Goal: Task Accomplishment & Management: Manage account settings

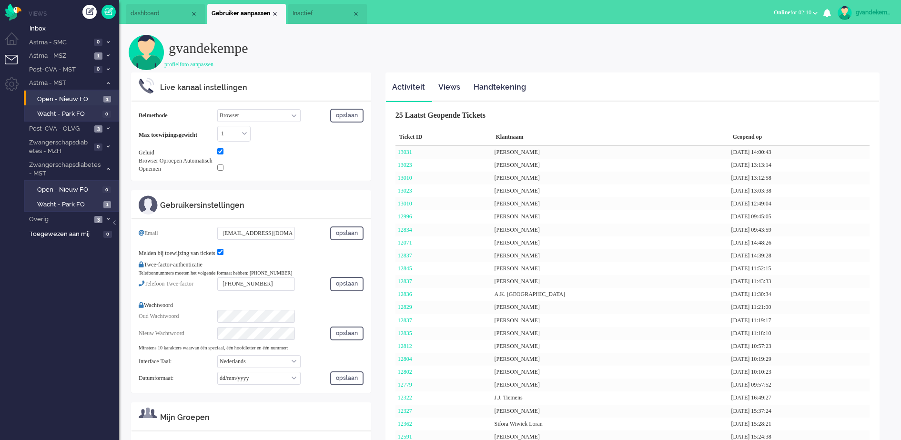
select select "browser"
select select "nl"
click at [829, 58] on div "gvandekempe profielfoto aanpassen" at bounding box center [510, 53] width 762 height 38
click at [275, 15] on div "Close tab" at bounding box center [275, 14] width 8 height 8
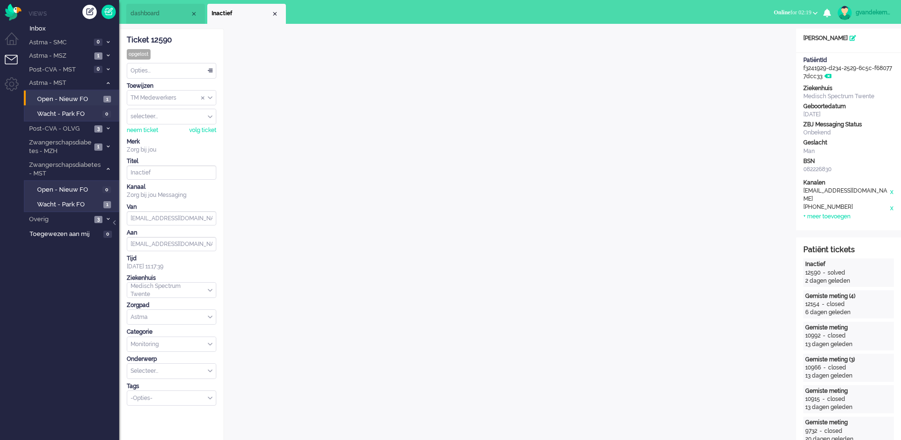
click at [275, 15] on div "Close tab" at bounding box center [275, 14] width 8 height 8
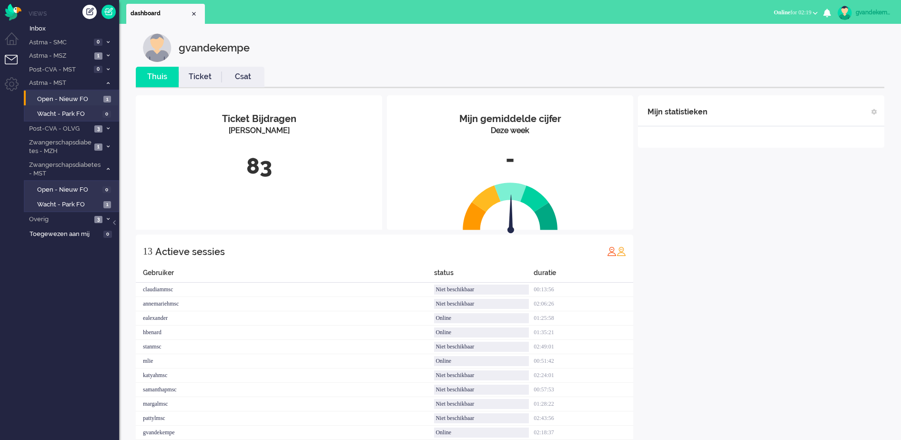
click at [735, 219] on div "Mijn statistieken + Statistieken toevoegen Bel tijd (gemiddelde dag) Wrapup tij…" at bounding box center [761, 286] width 246 height 382
click at [780, 205] on div "Mijn statistieken + Statistieken toevoegen Bel tijd (gemiddelde dag) Wrapup tij…" at bounding box center [761, 279] width 246 height 368
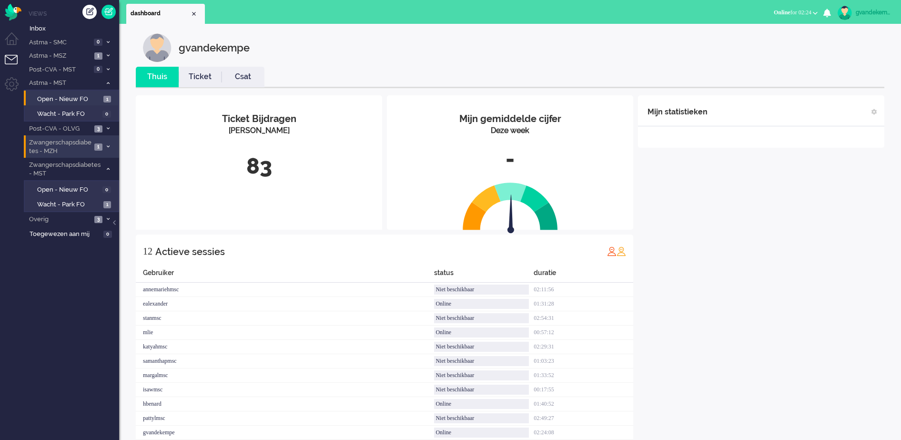
click at [108, 146] on icon at bounding box center [108, 146] width 3 height 3
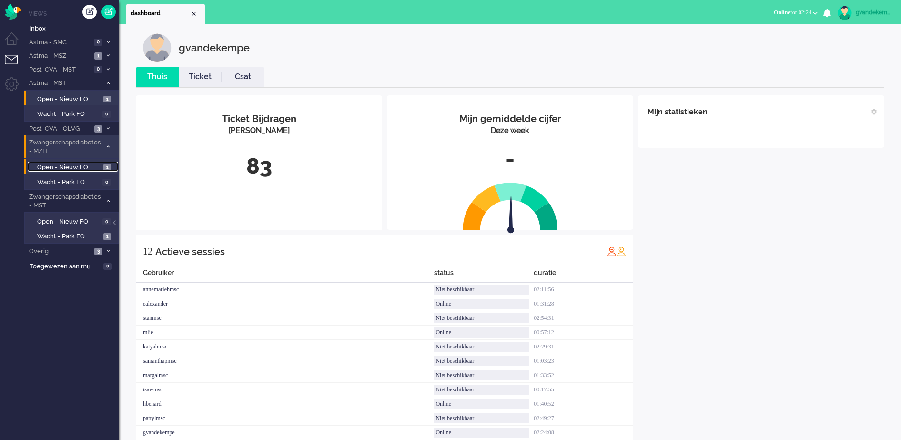
click at [82, 166] on span "Open - Nieuw FO" at bounding box center [69, 167] width 64 height 9
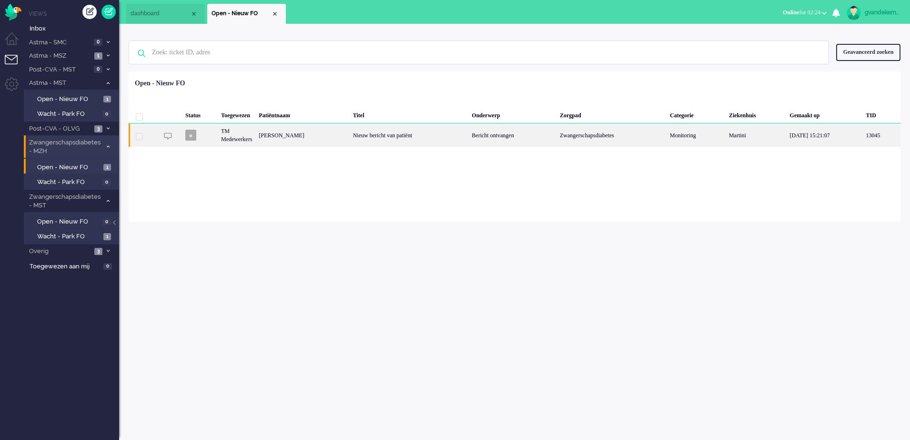
click at [414, 140] on div "Nieuw bericht van patiënt" at bounding box center [409, 134] width 119 height 23
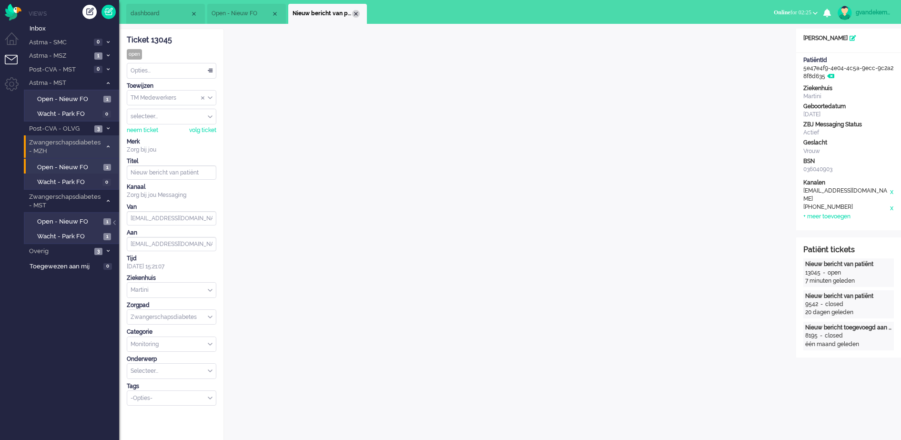
click at [357, 13] on div "Close tab" at bounding box center [356, 14] width 8 height 8
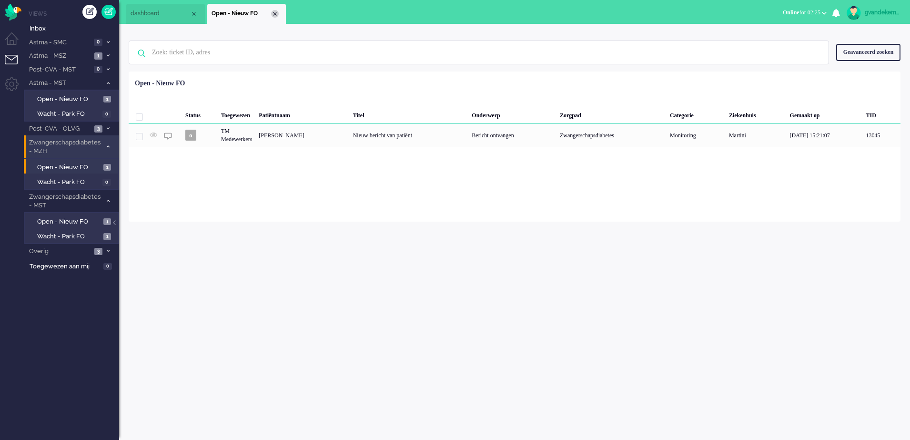
click at [274, 14] on div "Close tab" at bounding box center [275, 14] width 8 height 8
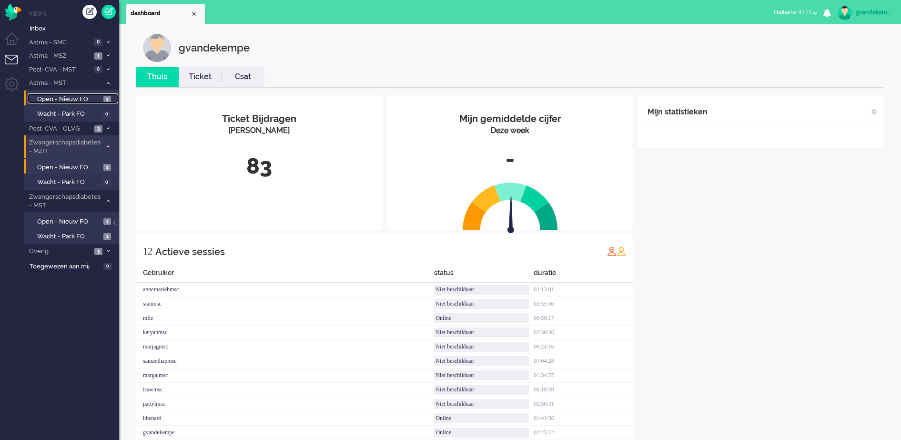
click at [89, 96] on span "Open - Nieuw FO" at bounding box center [69, 99] width 64 height 9
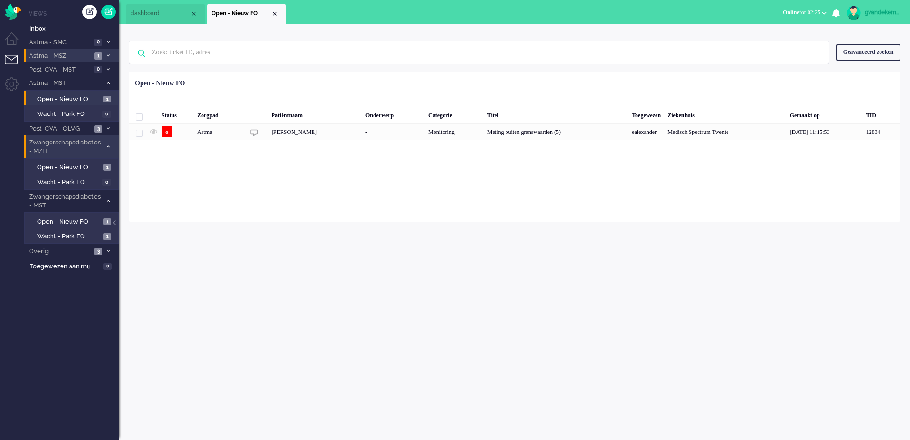
click at [107, 55] on icon at bounding box center [108, 55] width 3 height 3
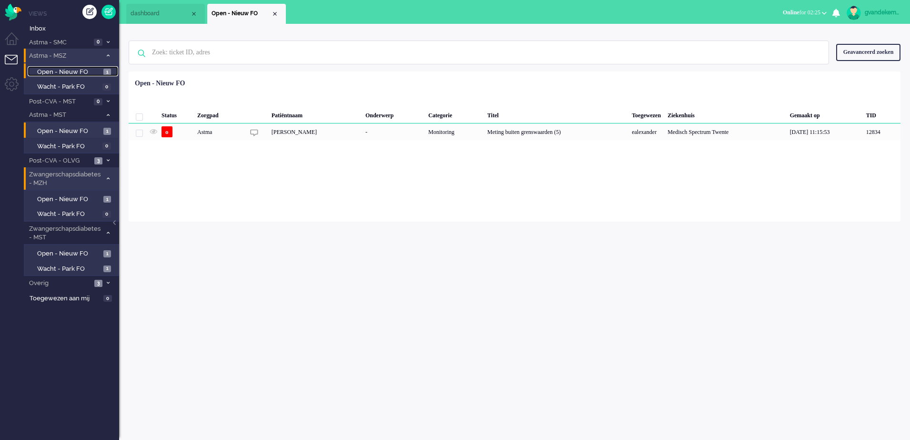
click at [89, 71] on span "Open - Nieuw FO" at bounding box center [69, 72] width 64 height 9
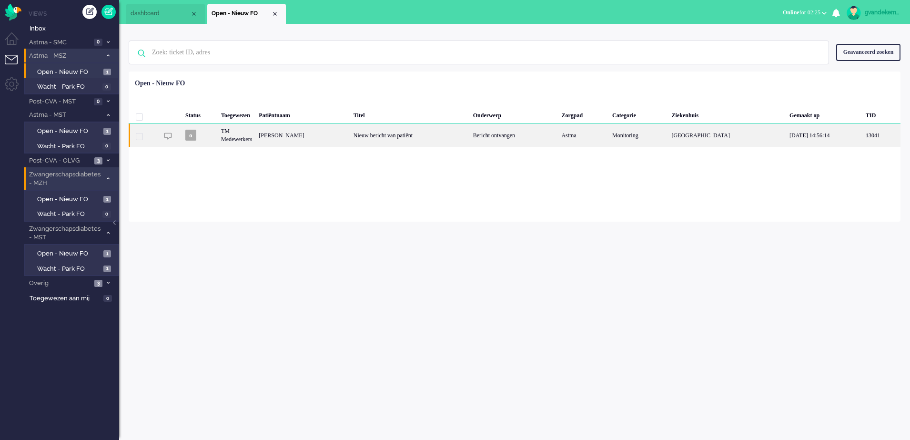
click at [462, 140] on div "Nieuw bericht van patiënt" at bounding box center [410, 134] width 120 height 23
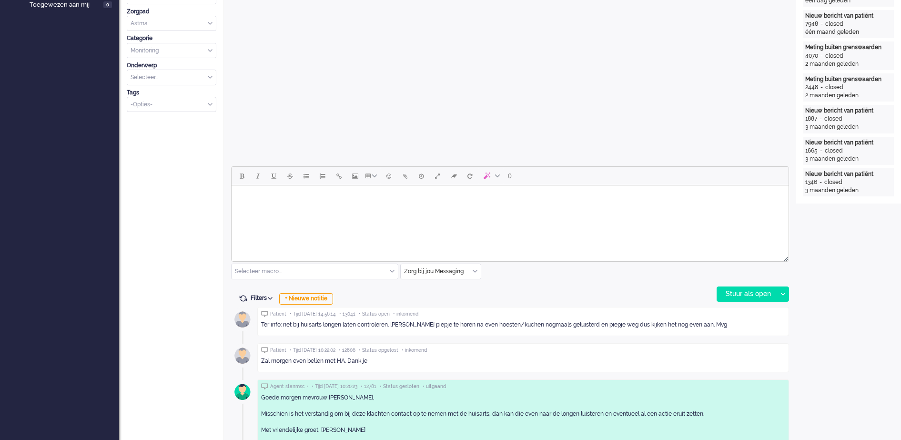
scroll to position [267, 0]
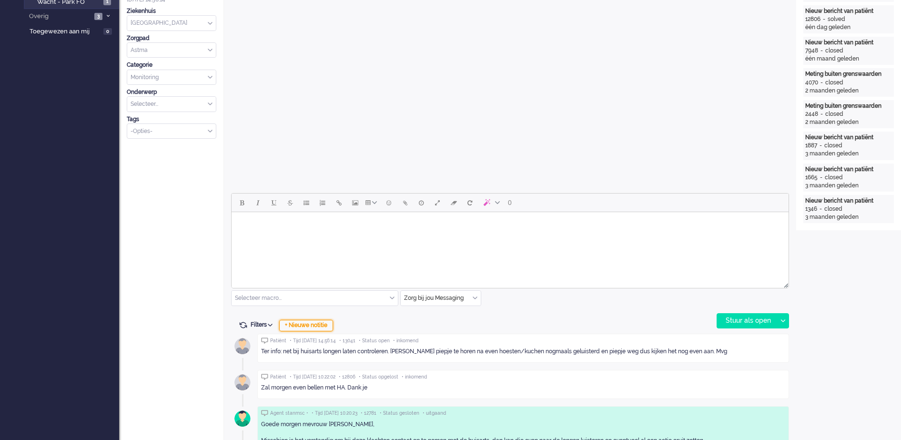
click at [317, 326] on div "+ Nieuwe notitie" at bounding box center [306, 325] width 54 height 11
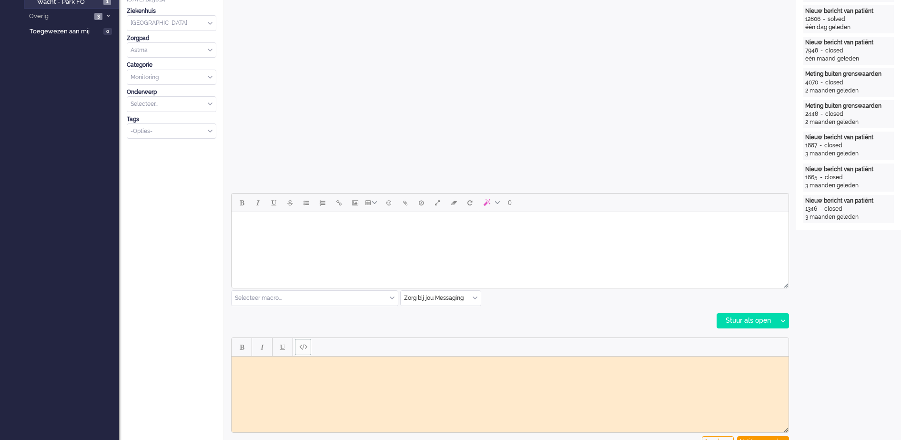
scroll to position [0, 0]
click at [290, 366] on body "Rich Text Area. Press ALT-0 for help." at bounding box center [509, 363] width 549 height 7
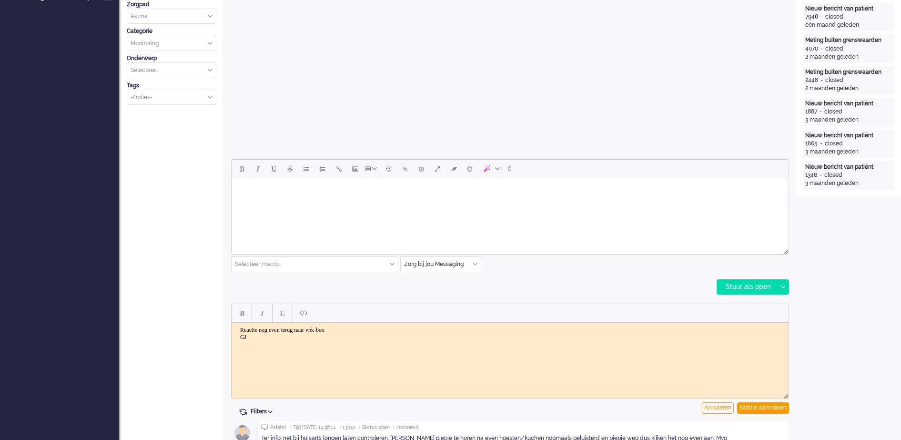
scroll to position [326, 0]
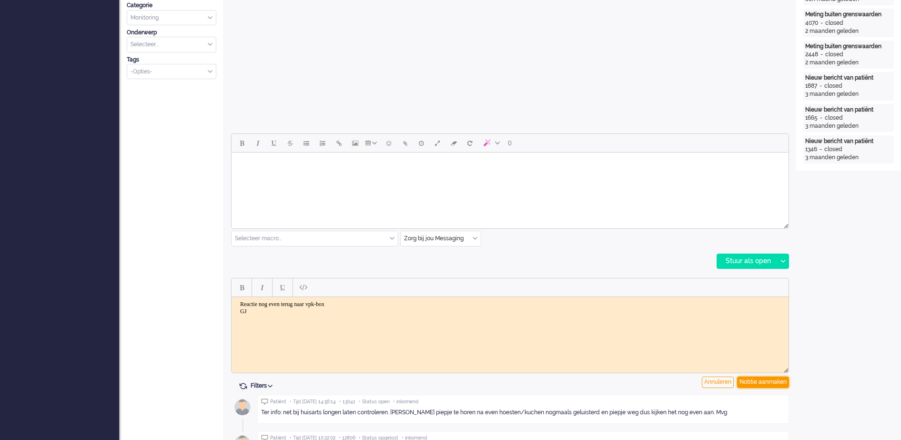
click at [751, 383] on div "Notitie aanmaken" at bounding box center [763, 381] width 52 height 11
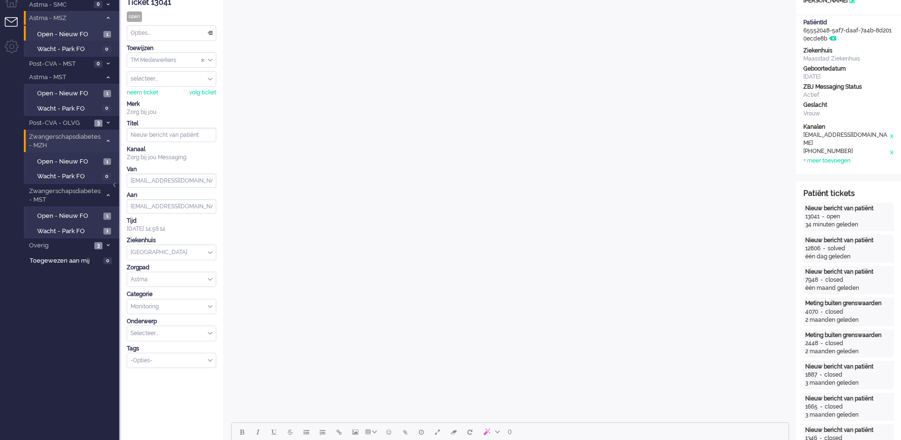
scroll to position [0, 0]
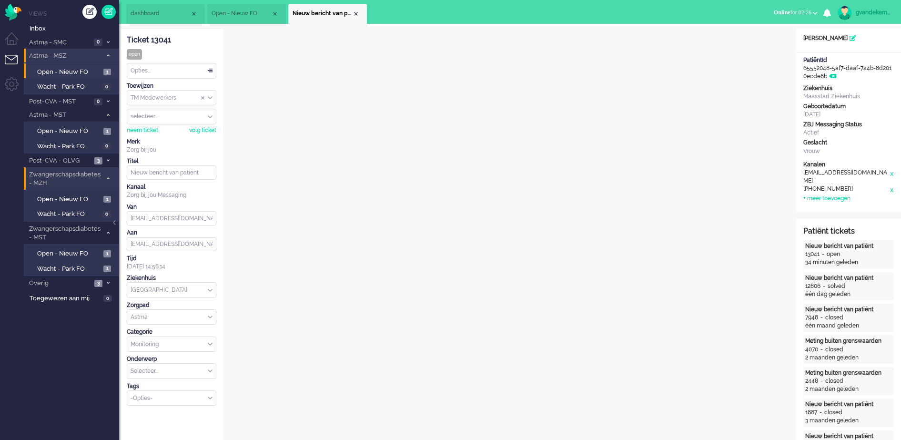
click at [210, 97] on div "TM Medewerkers" at bounding box center [171, 97] width 89 height 15
click at [208, 123] on li "TM Verpleegkundigen" at bounding box center [171, 126] width 89 height 14
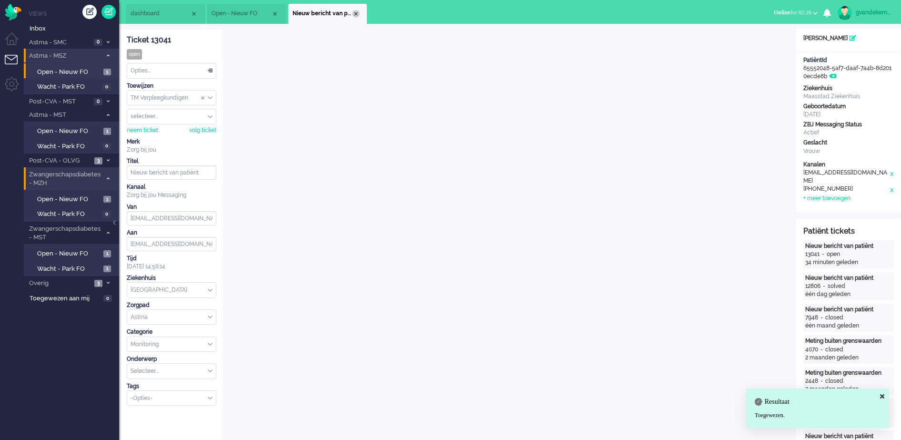
click at [355, 12] on div "Close tab" at bounding box center [356, 14] width 8 height 8
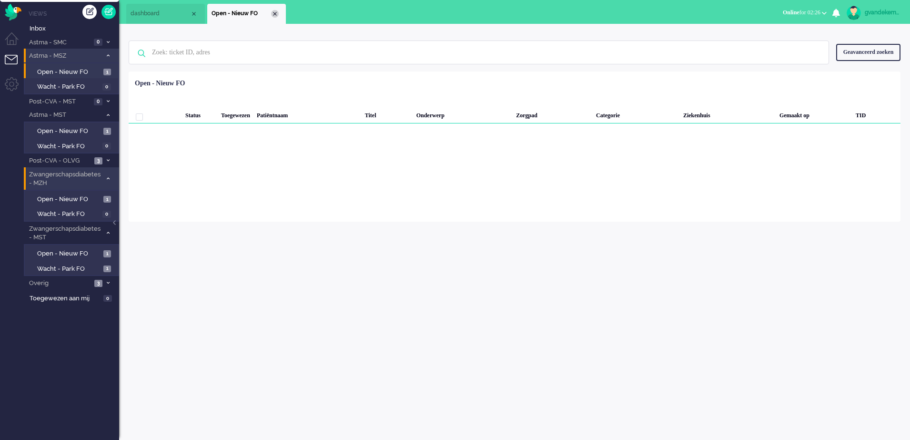
click at [274, 14] on div "Close tab" at bounding box center [275, 14] width 8 height 8
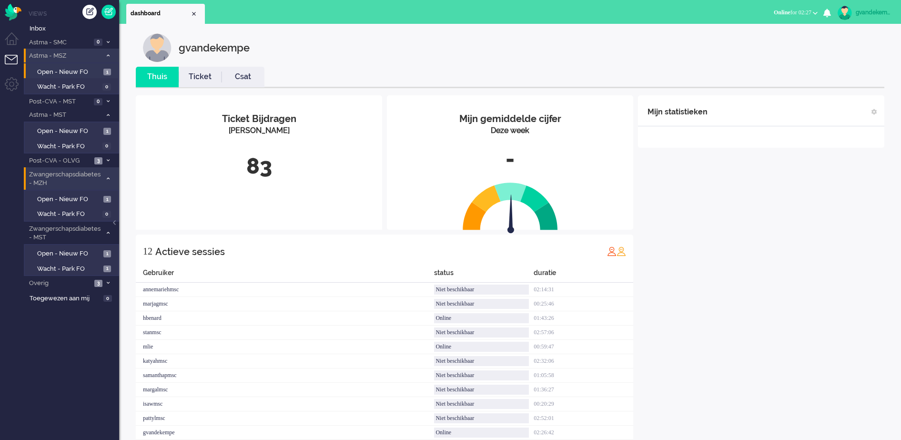
click at [875, 12] on div "gvandekempe" at bounding box center [873, 13] width 36 height 10
click at [833, 62] on link "Instellingen" at bounding box center [859, 65] width 71 height 10
select select
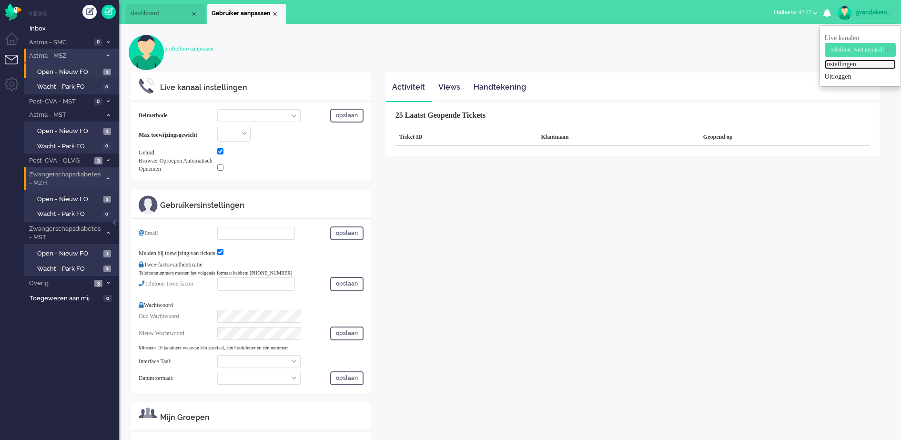
select select "browser"
checkbox input "true"
type input "[EMAIL_ADDRESS][DOMAIN_NAME]"
checkbox input "true"
type input "[PHONE_NUMBER]"
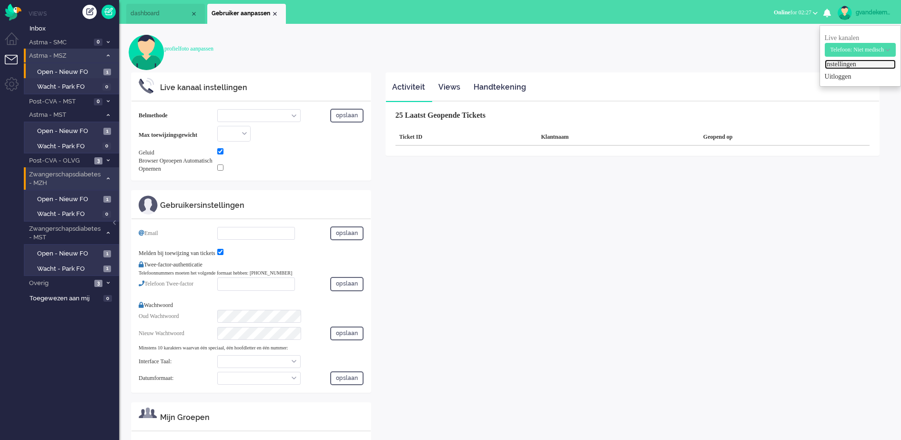
select select "nl"
select select "en_GB"
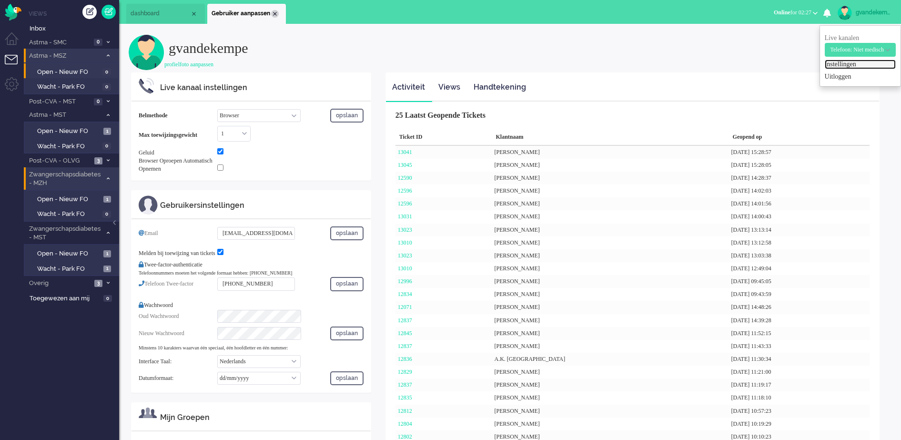
click at [275, 12] on div "Close tab" at bounding box center [275, 14] width 8 height 8
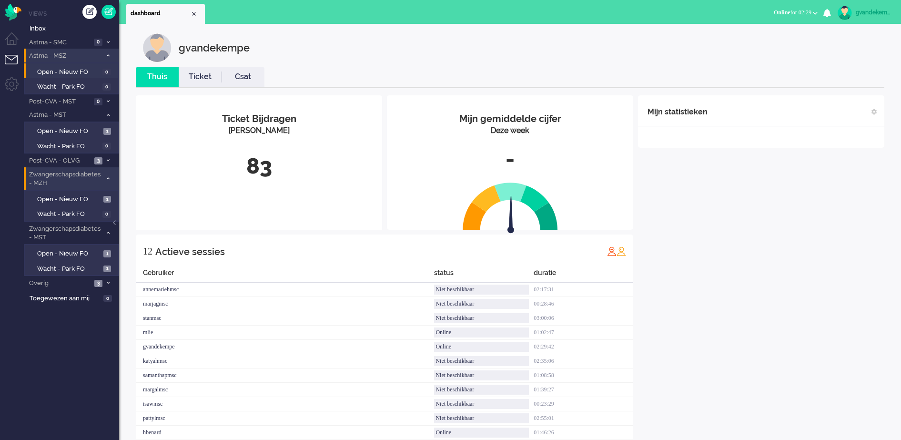
click at [789, 287] on div "Mijn statistieken + Statistieken toevoegen Bel tijd (gemiddelde dag) Wrapup tij…" at bounding box center [761, 279] width 246 height 368
click at [73, 250] on span "Open - Nieuw FO" at bounding box center [69, 253] width 64 height 9
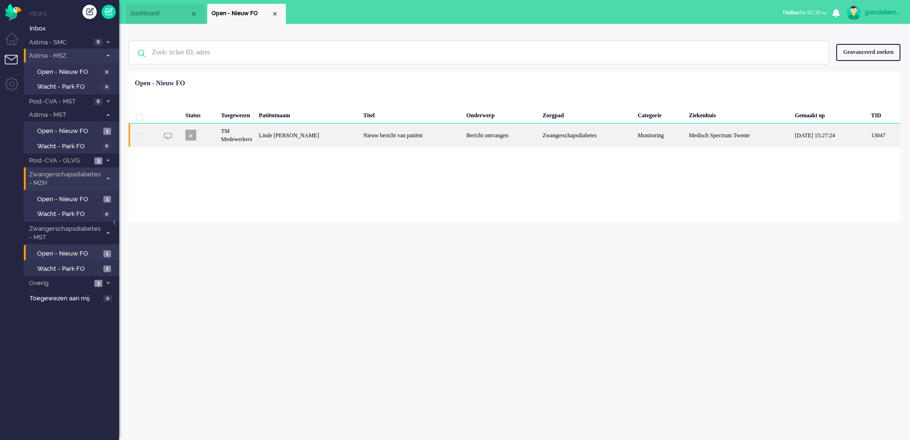
click at [453, 142] on div "Nieuw bericht van patiënt" at bounding box center [411, 134] width 103 height 23
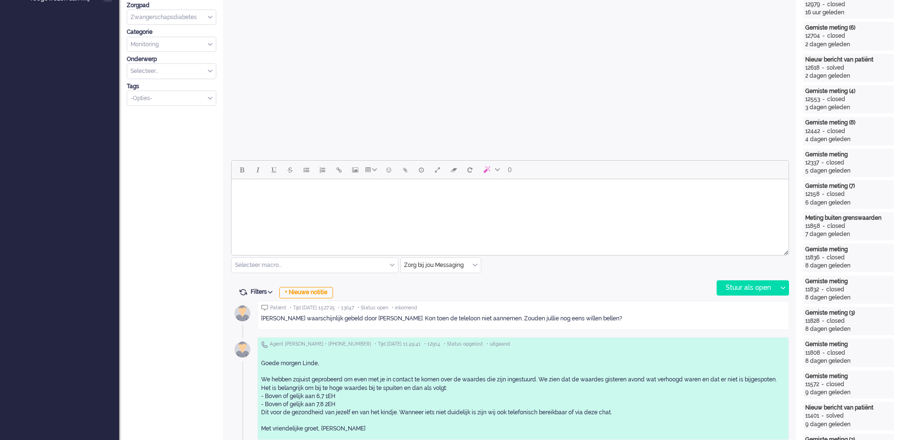
scroll to position [326, 0]
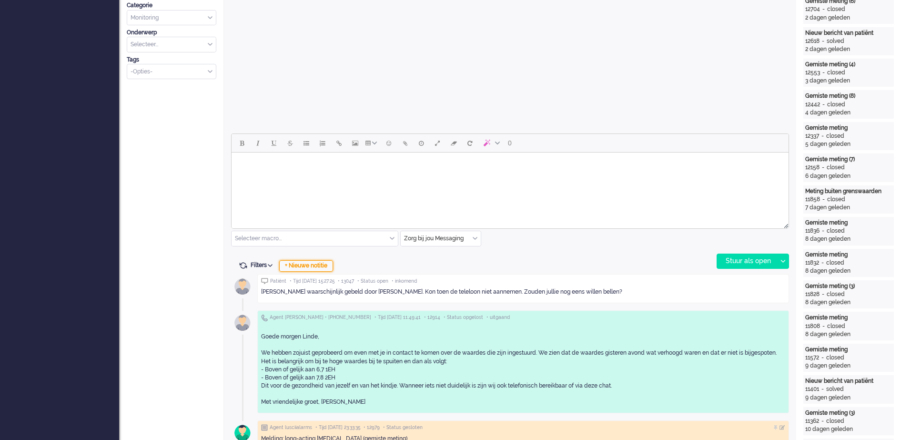
click at [321, 264] on div "+ Nieuwe notitie" at bounding box center [306, 265] width 54 height 11
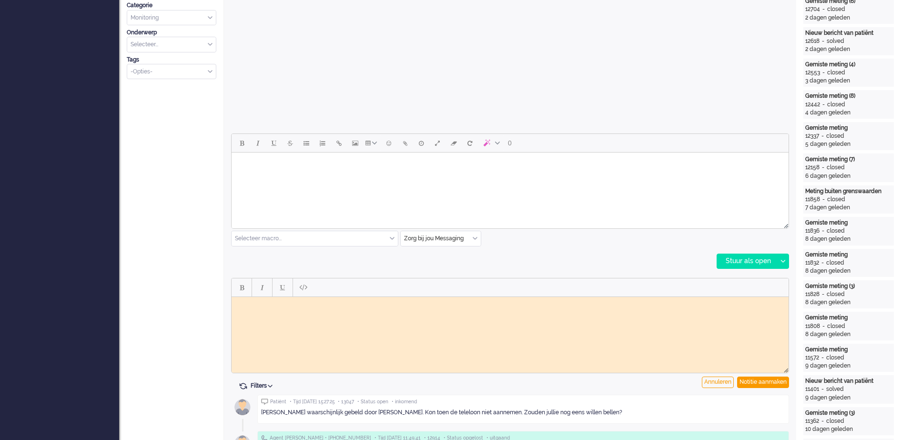
scroll to position [0, 0]
click at [311, 305] on body "Rich Text Area. Press ALT-0 for help." at bounding box center [509, 303] width 549 height 7
click at [752, 379] on div "Notitie aanmaken" at bounding box center [763, 381] width 52 height 11
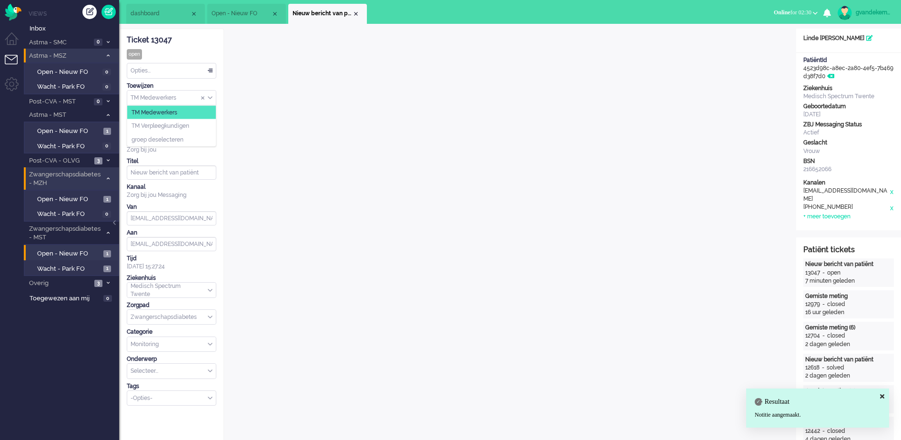
click at [208, 97] on div "TM Medewerkers" at bounding box center [171, 97] width 89 height 15
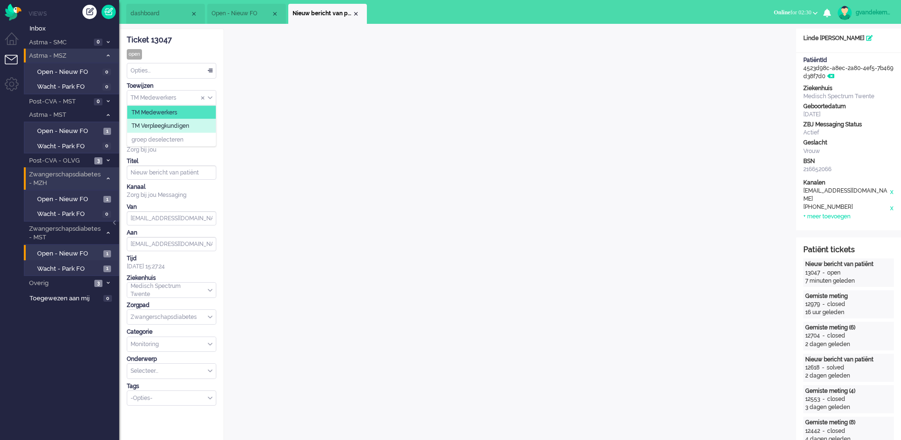
click at [203, 124] on li "TM Verpleegkundigen" at bounding box center [171, 126] width 89 height 14
click at [357, 14] on div "Close tab" at bounding box center [356, 14] width 8 height 8
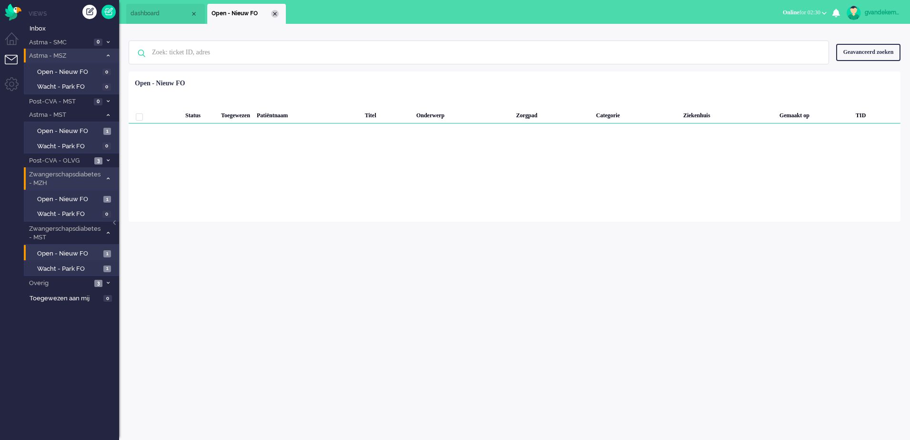
click at [277, 14] on div "Close tab" at bounding box center [275, 14] width 8 height 8
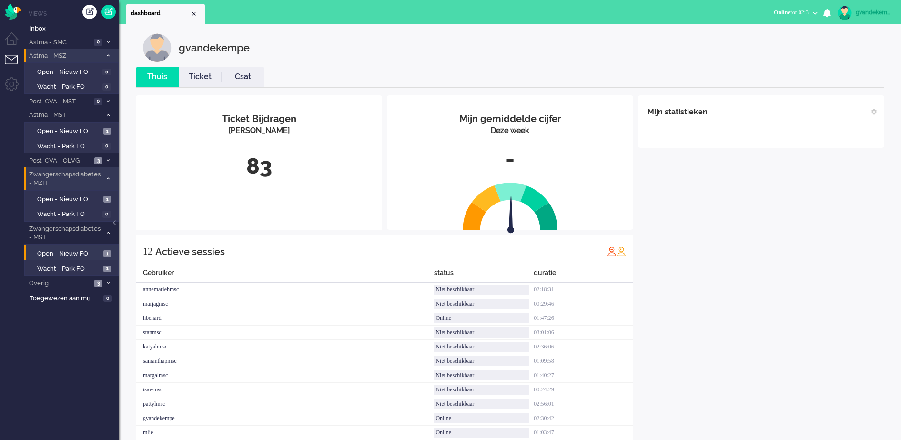
click at [106, 54] on span at bounding box center [107, 55] width 7 height 5
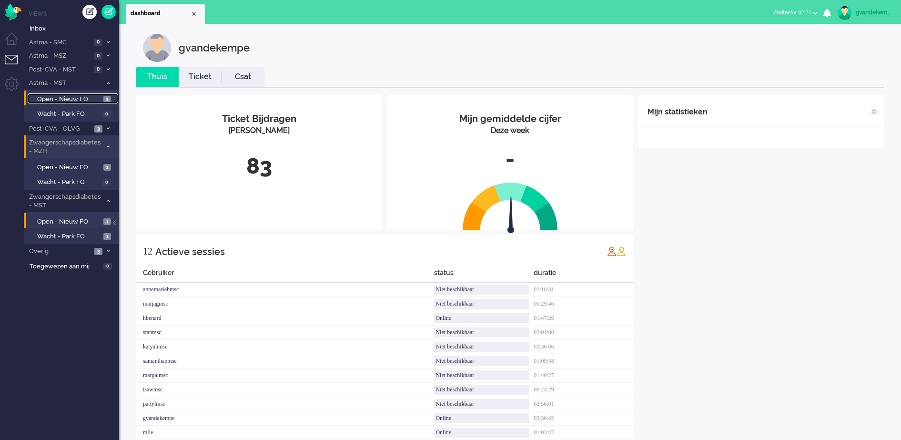
click at [75, 98] on span "Open - Nieuw FO" at bounding box center [69, 99] width 64 height 9
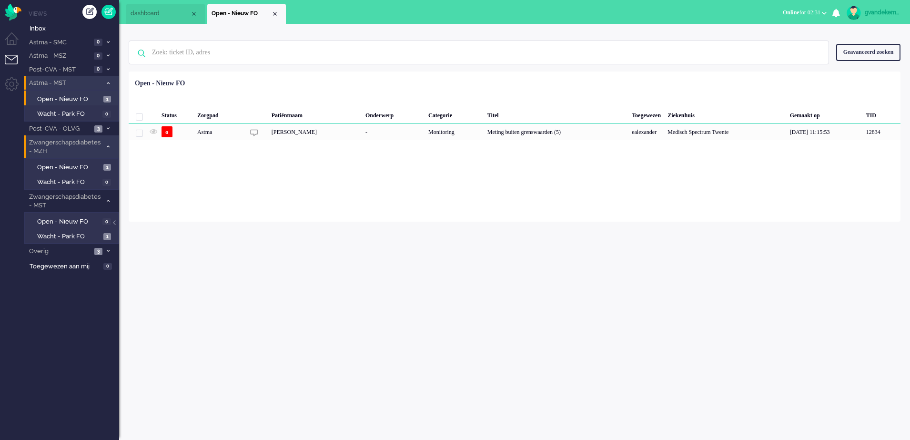
click at [108, 83] on icon at bounding box center [108, 82] width 3 height 3
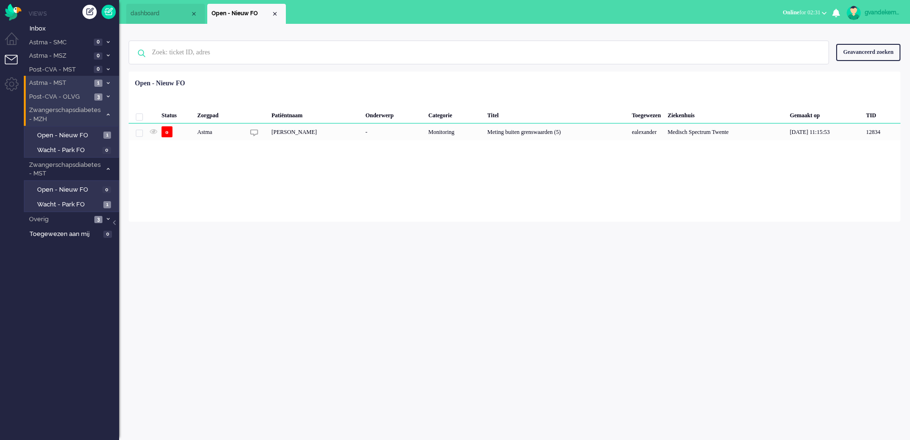
click at [107, 96] on icon at bounding box center [108, 96] width 3 height 3
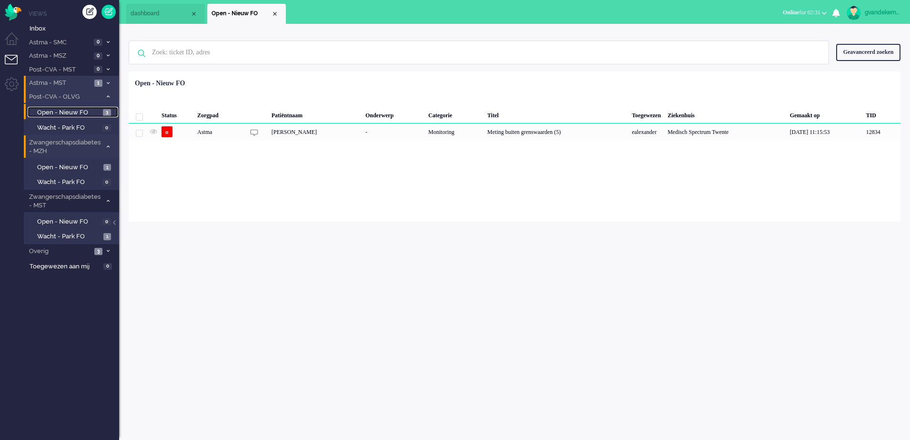
click at [84, 110] on span "Open - Nieuw FO" at bounding box center [68, 112] width 63 height 9
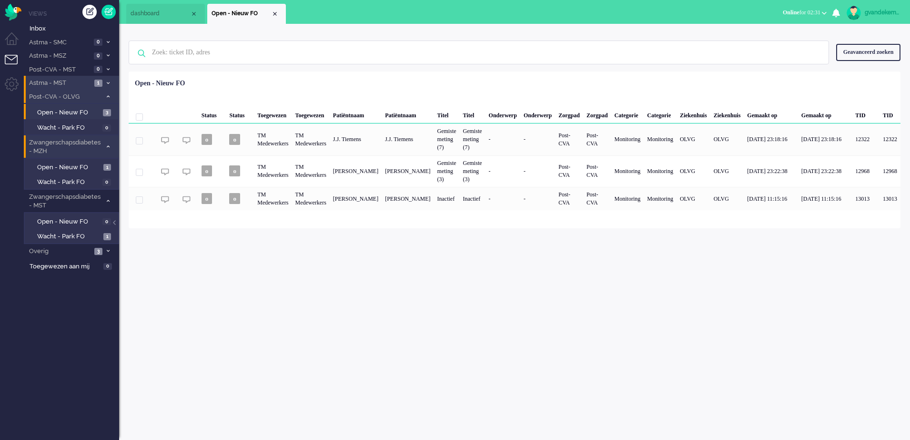
click at [108, 96] on icon at bounding box center [108, 96] width 3 height 3
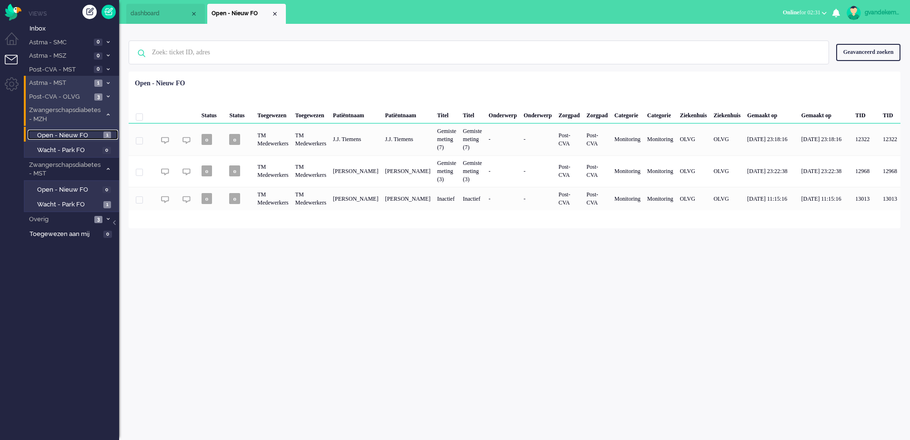
click at [91, 132] on span "Open - Nieuw FO" at bounding box center [69, 135] width 64 height 9
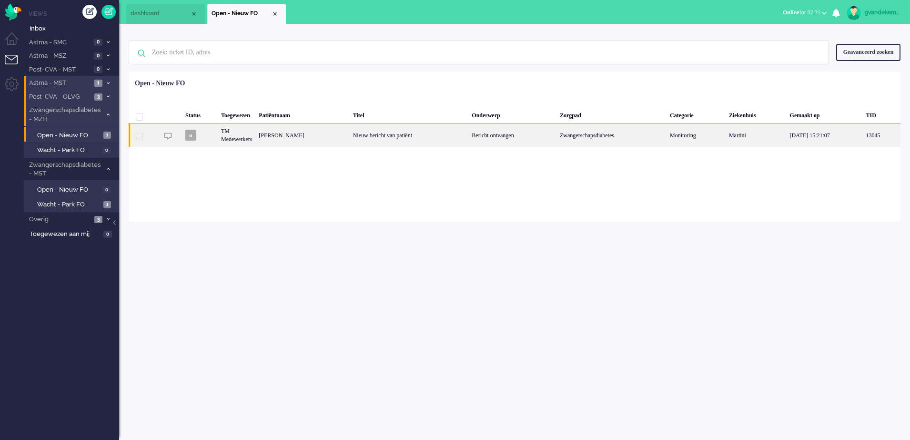
click at [454, 137] on div "Nieuw bericht van patiënt" at bounding box center [409, 134] width 119 height 23
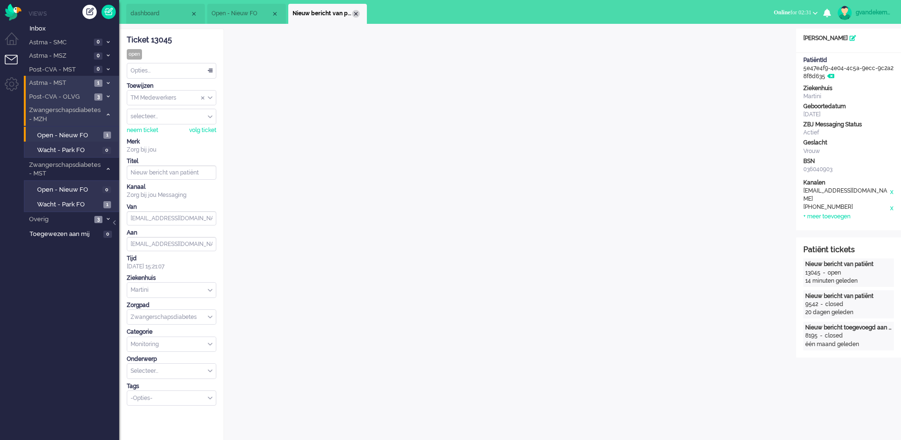
click at [355, 10] on div "Close tab" at bounding box center [356, 14] width 8 height 8
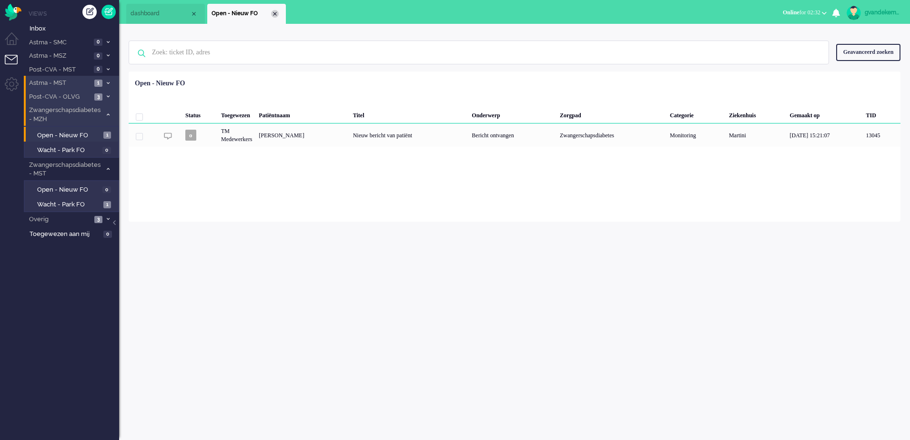
click at [274, 14] on div "Close tab" at bounding box center [275, 14] width 8 height 8
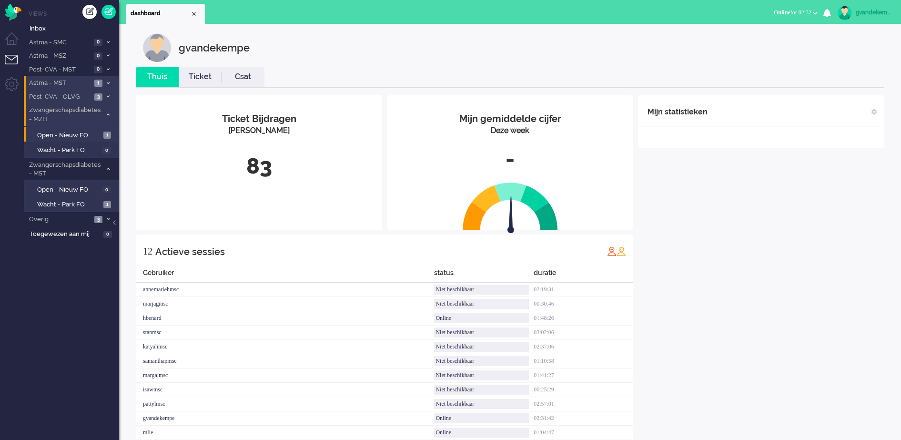
click at [108, 113] on icon at bounding box center [108, 114] width 3 height 3
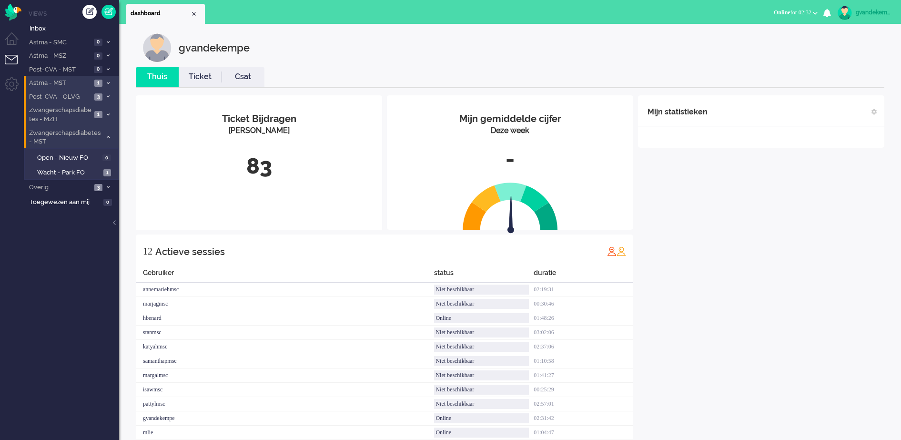
click at [107, 136] on icon at bounding box center [108, 136] width 3 height 3
click at [775, 217] on div "Mijn statistieken + Statistieken toevoegen Bel tijd (gemiddelde dag) Wrapup tij…" at bounding box center [761, 279] width 246 height 368
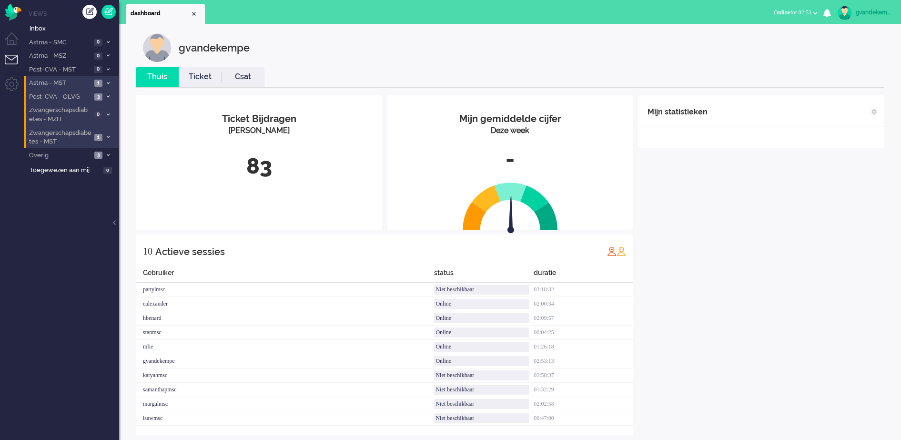
click at [737, 200] on div "Mijn statistieken + Statistieken toevoegen Bel tijd (gemiddelde dag) Wrapup tij…" at bounding box center [761, 265] width 246 height 340
click at [109, 80] on span at bounding box center [107, 82] width 7 height 5
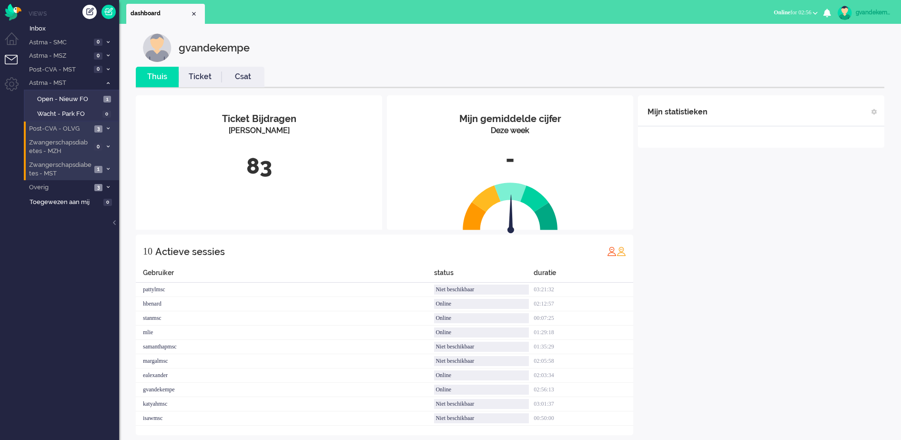
drag, startPoint x: 87, startPoint y: 99, endPoint x: 716, endPoint y: 232, distance: 643.2
click at [717, 232] on div "Mijn statistieken + Statistieken toevoegen Bel tijd (gemiddelde dag) Wrapup tij…" at bounding box center [761, 265] width 246 height 340
click at [107, 168] on icon at bounding box center [108, 168] width 3 height 3
click at [76, 204] on span "Wacht - Park FO" at bounding box center [69, 204] width 64 height 9
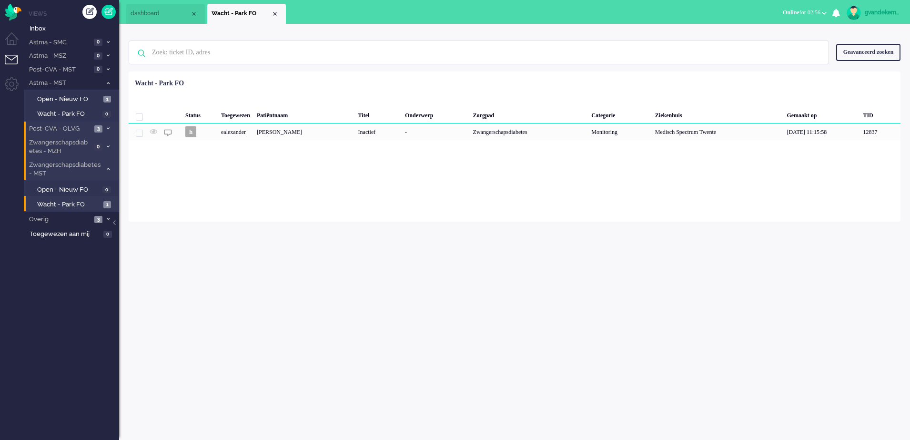
click at [105, 167] on span at bounding box center [107, 169] width 7 height 5
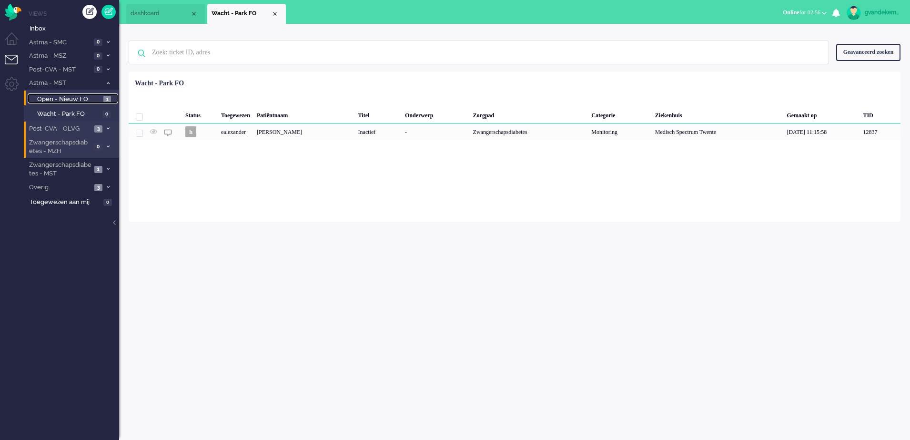
click at [89, 96] on span "Open - Nieuw FO" at bounding box center [69, 99] width 64 height 9
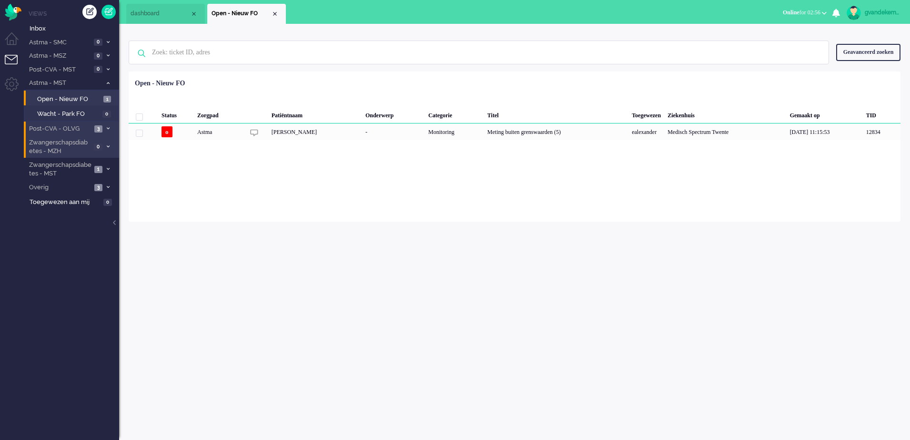
click at [109, 83] on icon at bounding box center [108, 82] width 3 height 3
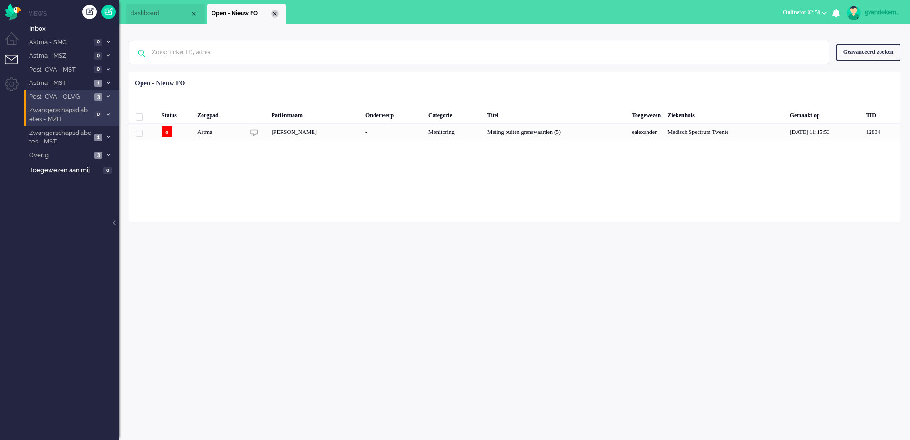
click at [275, 11] on div "Close tab" at bounding box center [275, 14] width 8 height 8
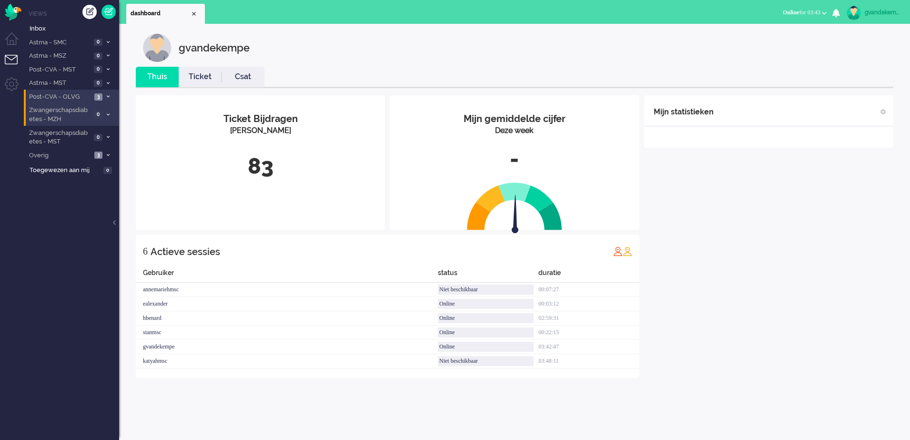
click at [772, 274] on div "Mijn statistieken + Statistieken toevoegen Bel tijd (gemiddelde dag) Wrapup tij…" at bounding box center [768, 236] width 249 height 282
click at [783, 309] on div "Mijn statistieken + Statistieken toevoegen Bel tijd (gemiddelde dag) Wrapup tij…" at bounding box center [768, 236] width 249 height 282
click at [805, 204] on div "Mijn statistieken + Statistieken toevoegen Bel tijd (gemiddelde dag) Wrapup tij…" at bounding box center [768, 243] width 249 height 297
click at [878, 11] on div "gvandekempe" at bounding box center [882, 13] width 36 height 10
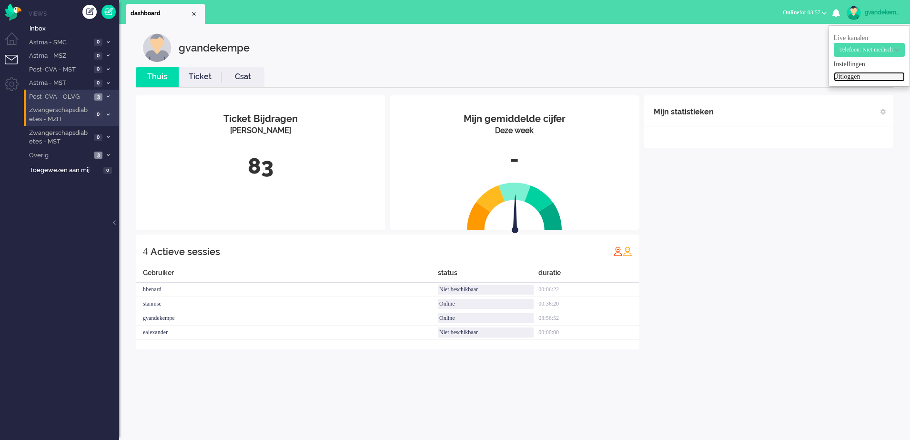
click at [848, 74] on link "Uitloggen" at bounding box center [868, 77] width 71 height 10
